Goal: Feedback & Contribution: Leave review/rating

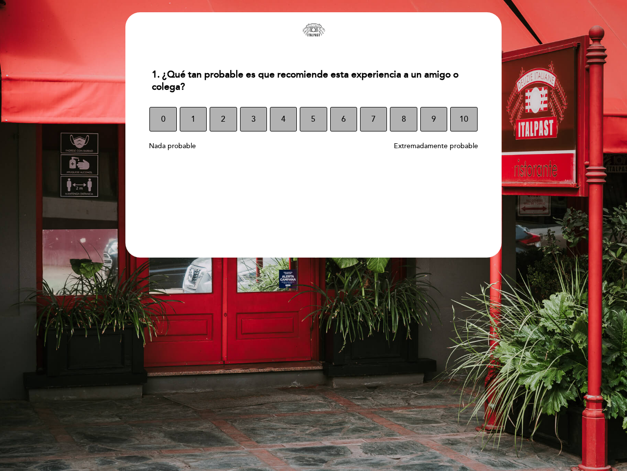
click at [314, 235] on section "1. ¿Qué tan probable es que recomiende esta experiencia a un amigo o colega? 1.…" at bounding box center [313, 134] width 376 height 245
click at [163, 119] on span "0" at bounding box center [163, 118] width 4 height 27
click at [193, 119] on span "1" at bounding box center [193, 118] width 4 height 27
click at [223, 119] on span "2" at bounding box center [223, 118] width 4 height 27
click at [253, 119] on span "3" at bounding box center [253, 118] width 4 height 27
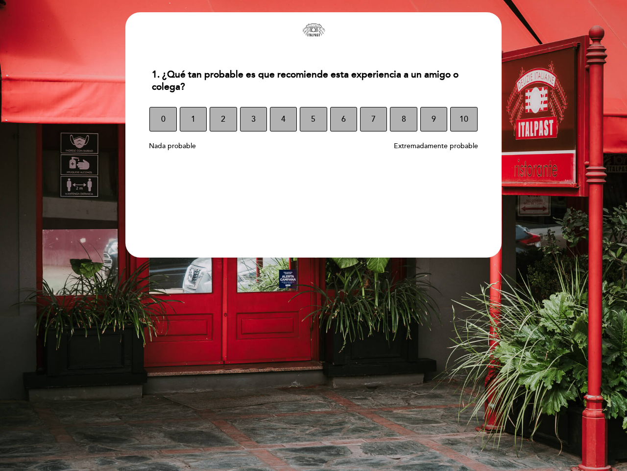
click at [283, 119] on span "4" at bounding box center [283, 118] width 4 height 27
click at [313, 119] on span "5" at bounding box center [313, 118] width 4 height 27
click at [344, 119] on span "6" at bounding box center [344, 118] width 4 height 27
click at [374, 119] on span "7" at bounding box center [374, 118] width 4 height 27
click at [403, 119] on span "8" at bounding box center [404, 118] width 4 height 27
